Goal: Check status: Check status

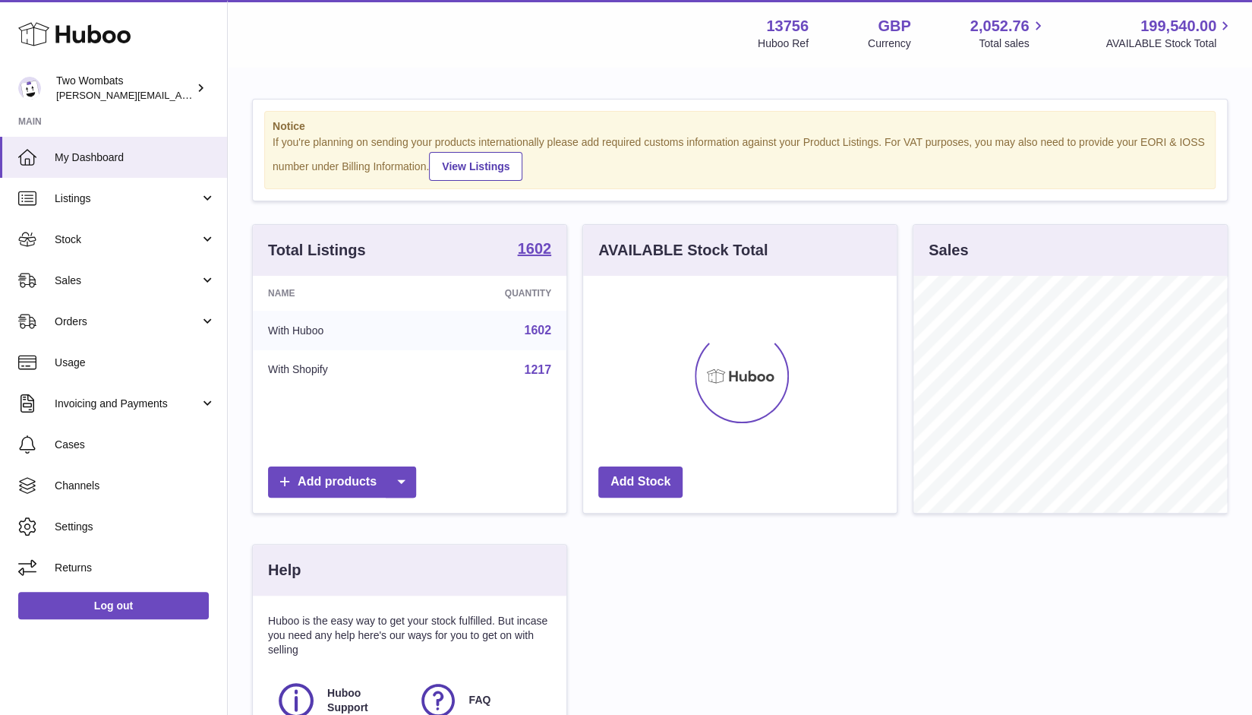
scroll to position [237, 314]
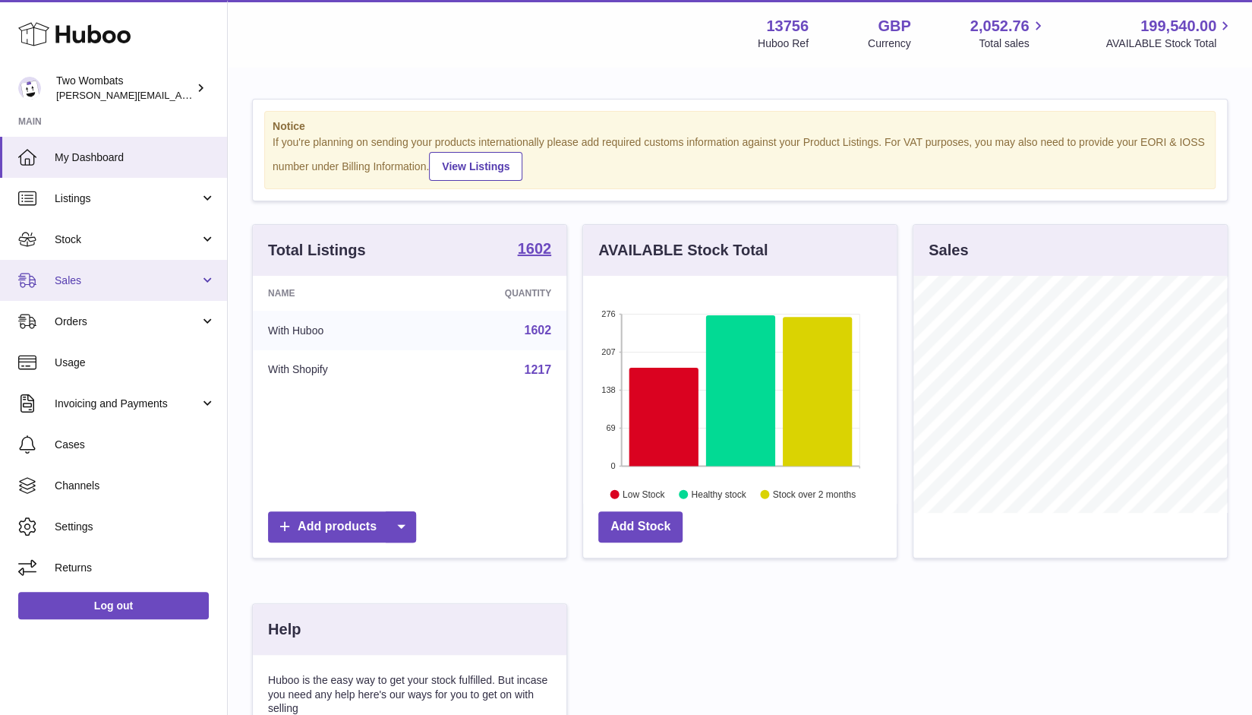
click at [210, 273] on link "Sales" at bounding box center [113, 280] width 227 height 41
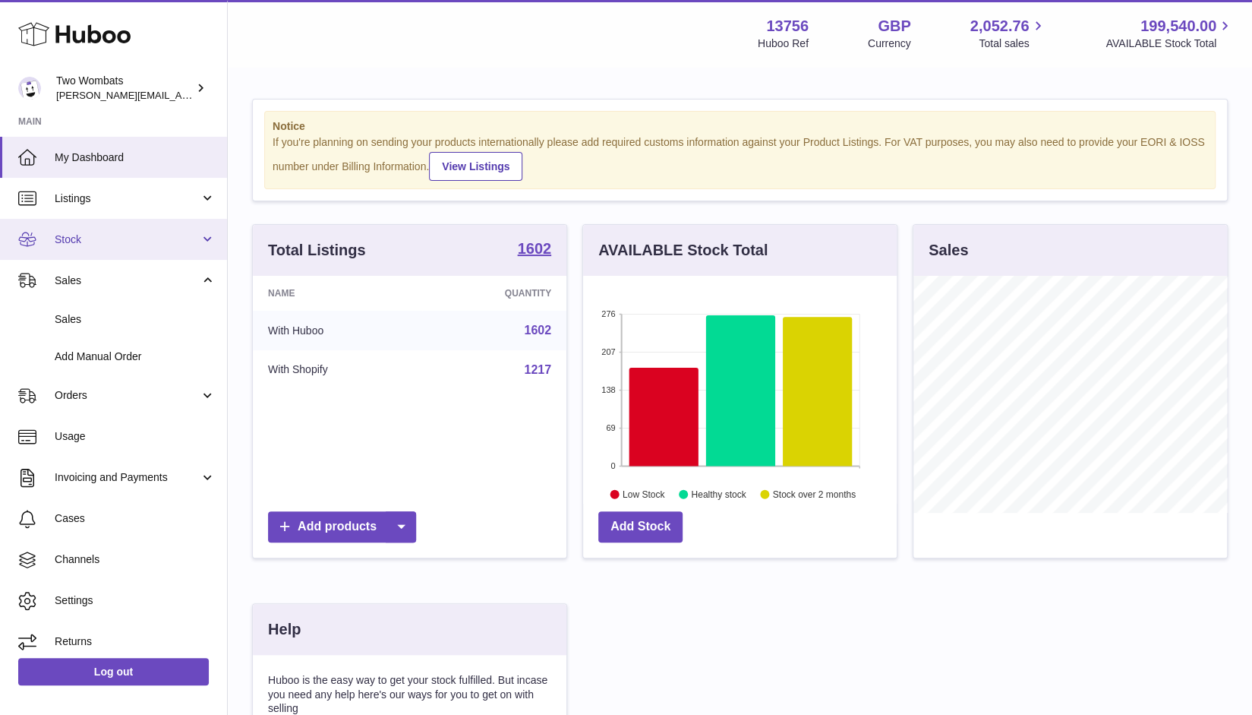
click at [200, 239] on link "Stock" at bounding box center [113, 239] width 227 height 41
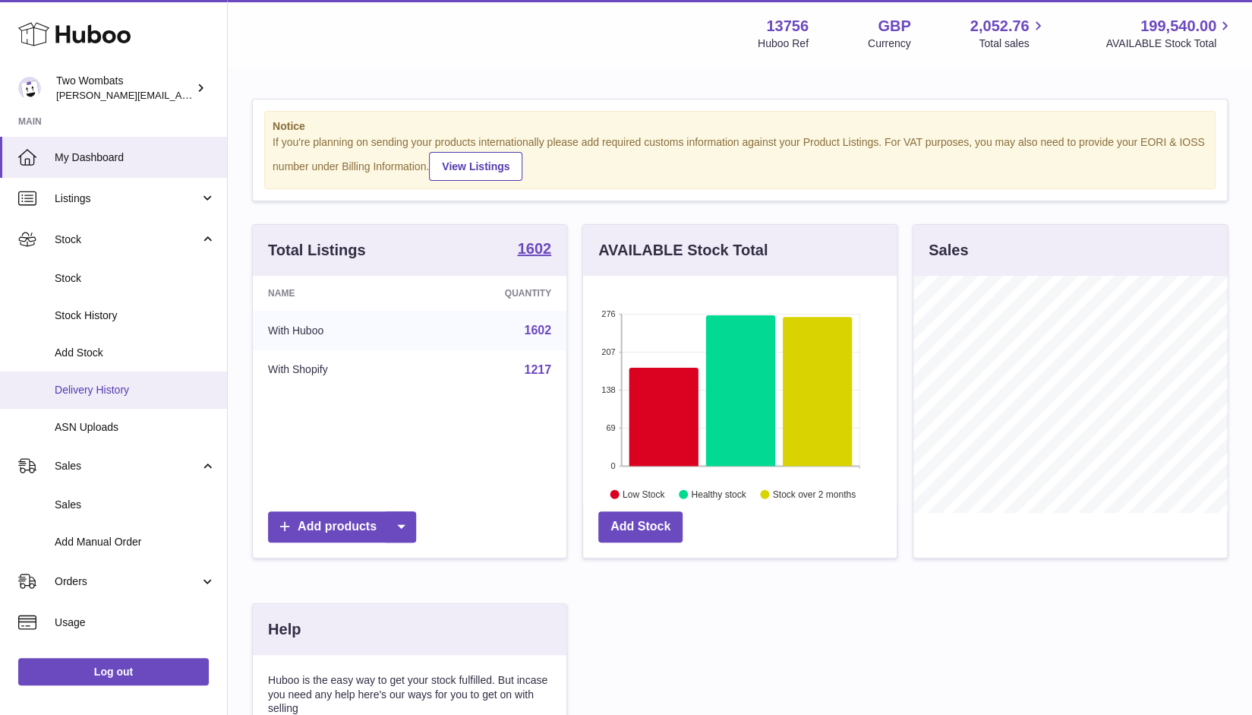
click at [120, 390] on span "Delivery History" at bounding box center [135, 390] width 161 height 14
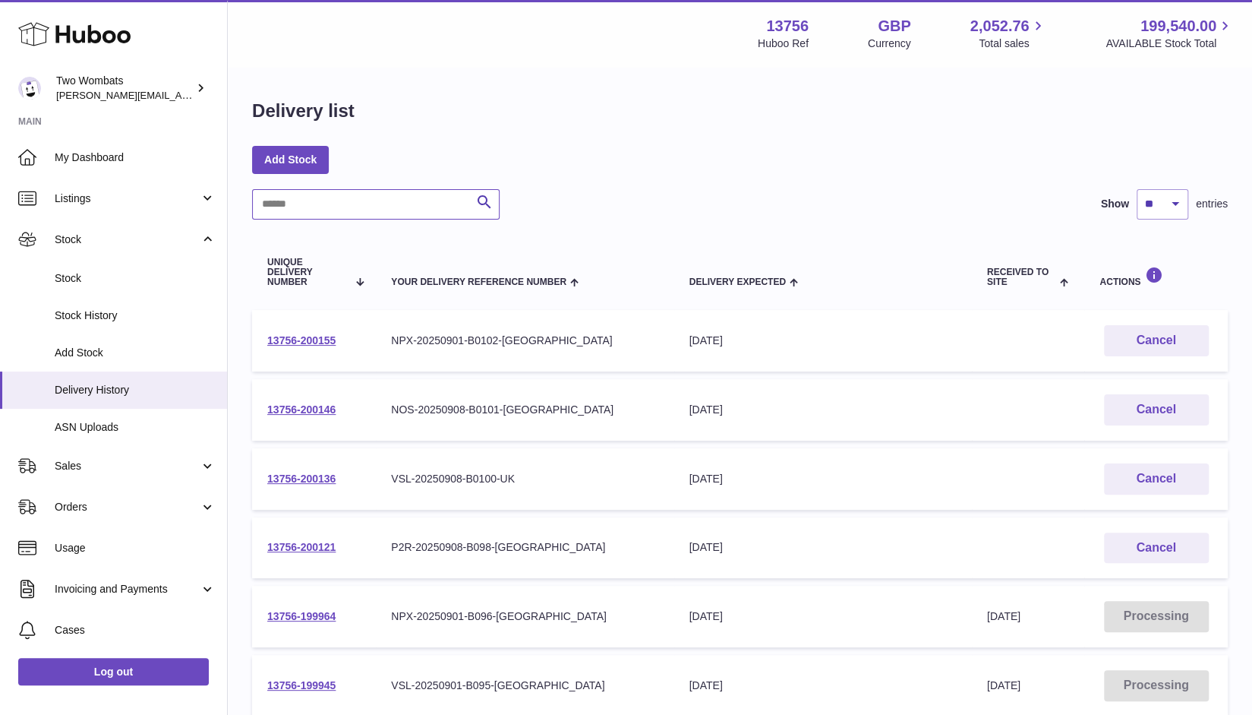
click at [321, 207] on input "text" at bounding box center [376, 204] width 248 height 30
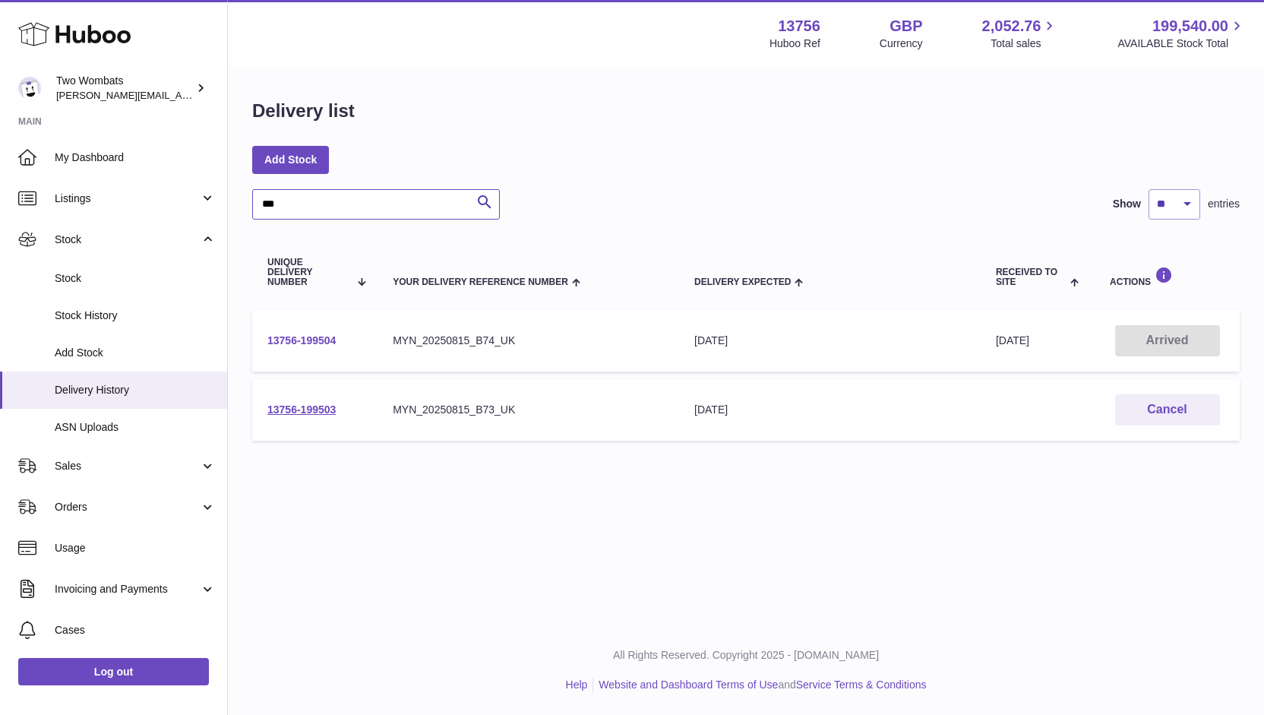
type input "***"
click at [325, 344] on link "13756-199504" at bounding box center [301, 340] width 68 height 12
click at [319, 402] on td "13756-199503" at bounding box center [314, 410] width 125 height 62
click at [317, 406] on link "13756-199503" at bounding box center [301, 409] width 68 height 12
